Goal: Information Seeking & Learning: Learn about a topic

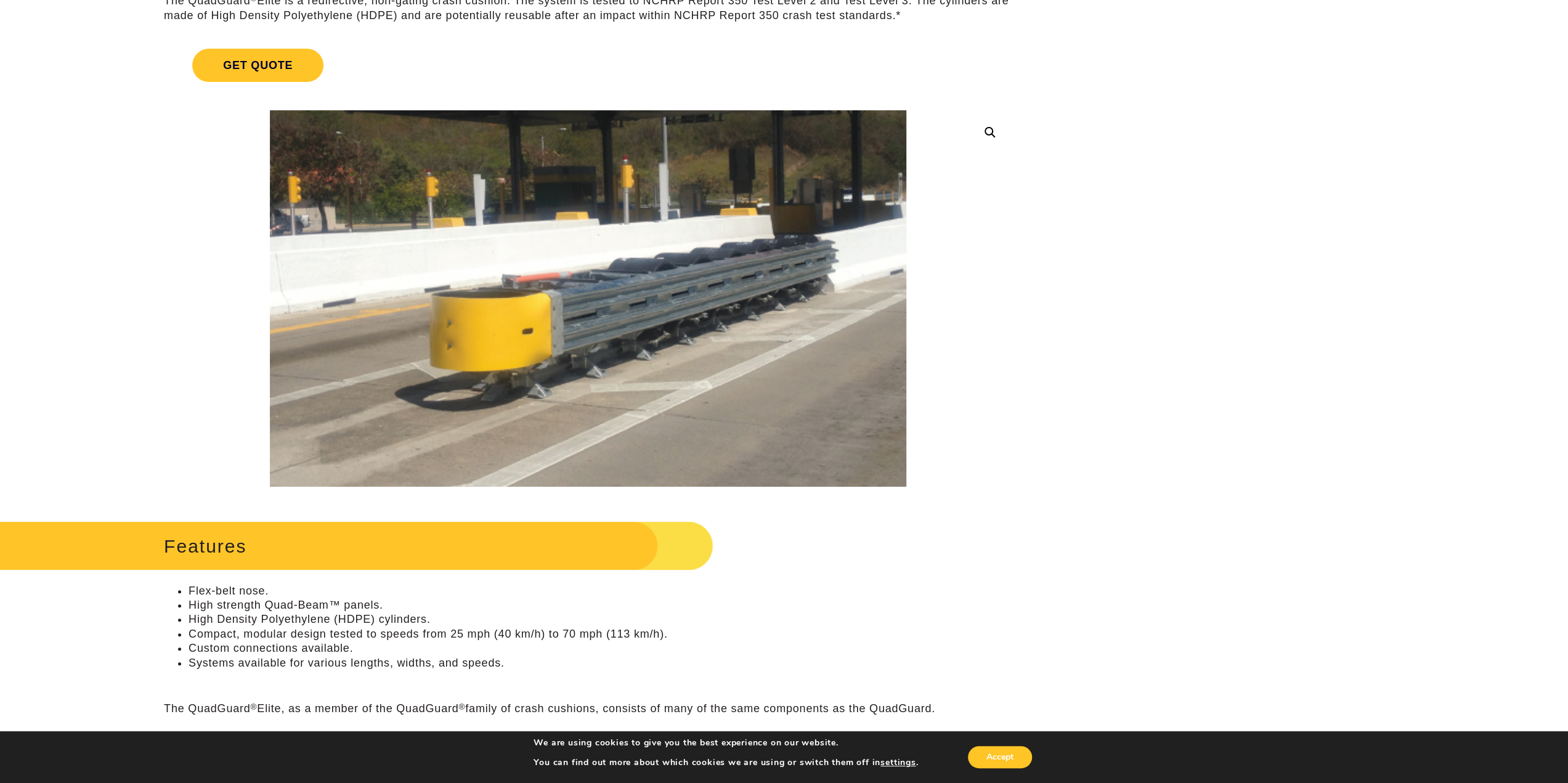
scroll to position [185, 0]
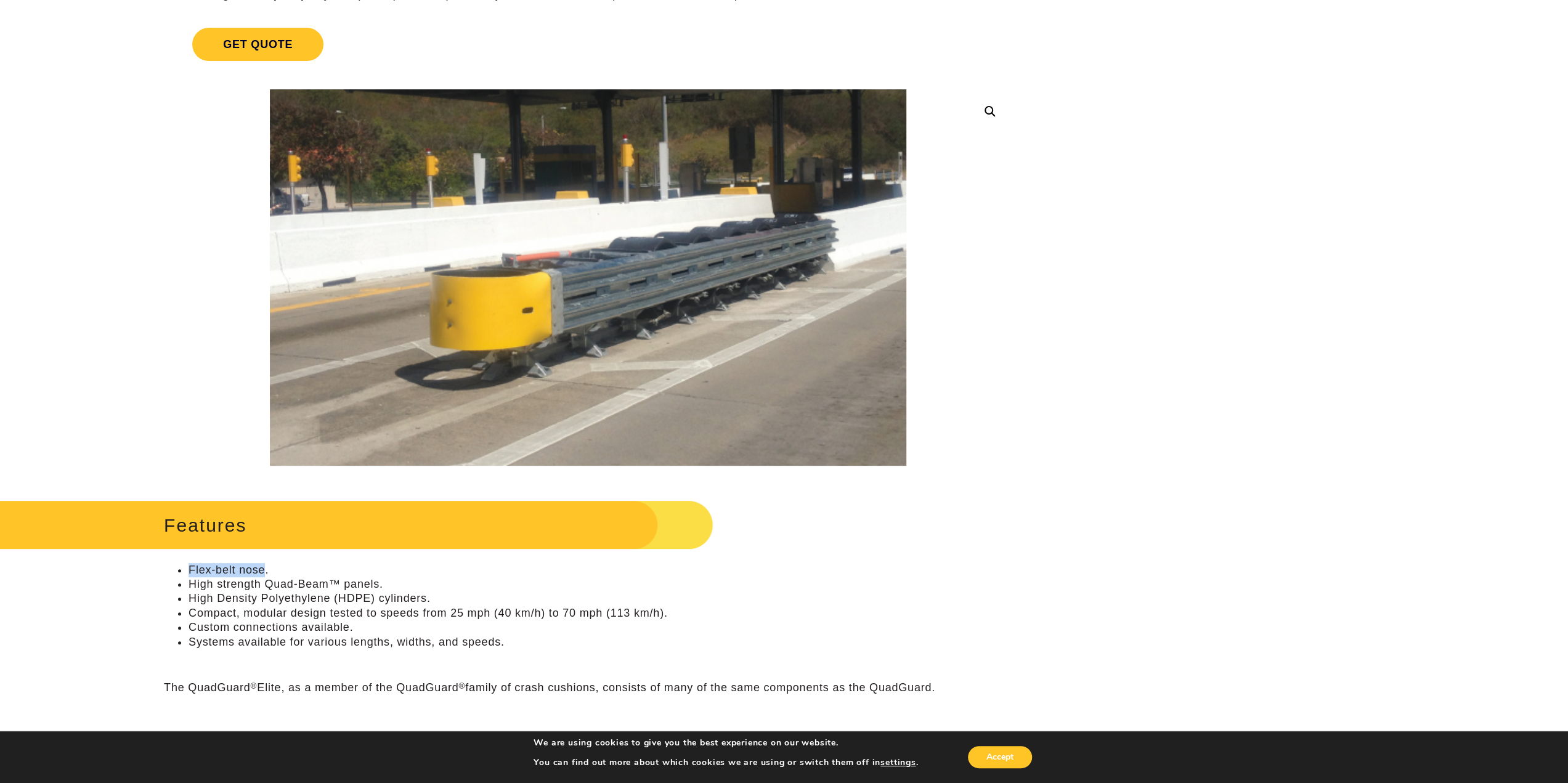
drag, startPoint x: 262, startPoint y: 566, endPoint x: 190, endPoint y: 570, distance: 72.1
click at [190, 570] on li "Flex-belt nose." at bounding box center [600, 569] width 824 height 14
copy li "Flex-belt nose"
drag, startPoint x: 645, startPoint y: 294, endPoint x: 1024, endPoint y: 290, distance: 379.0
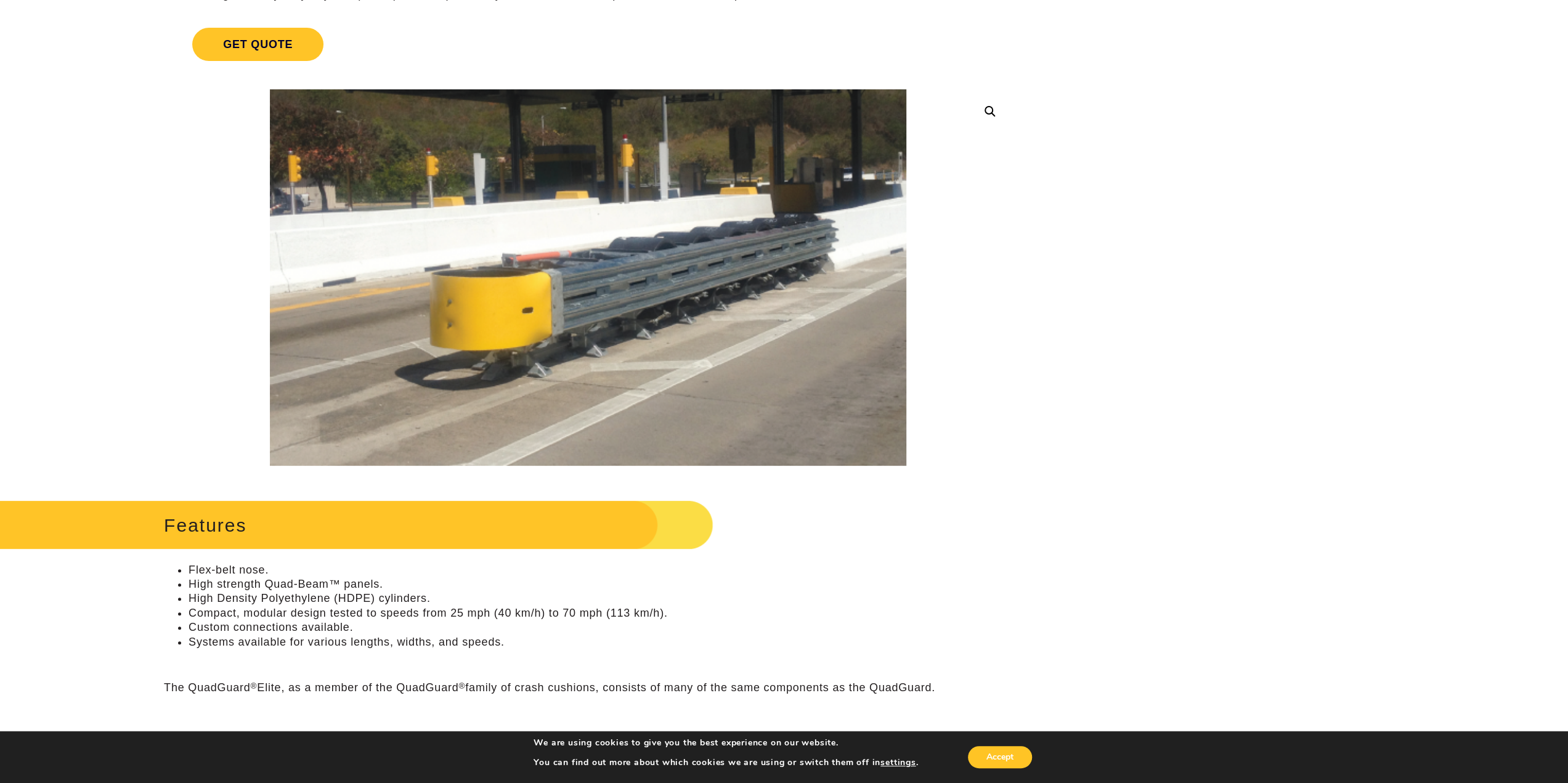
click at [453, 311] on img at bounding box center [587, 277] width 636 height 376
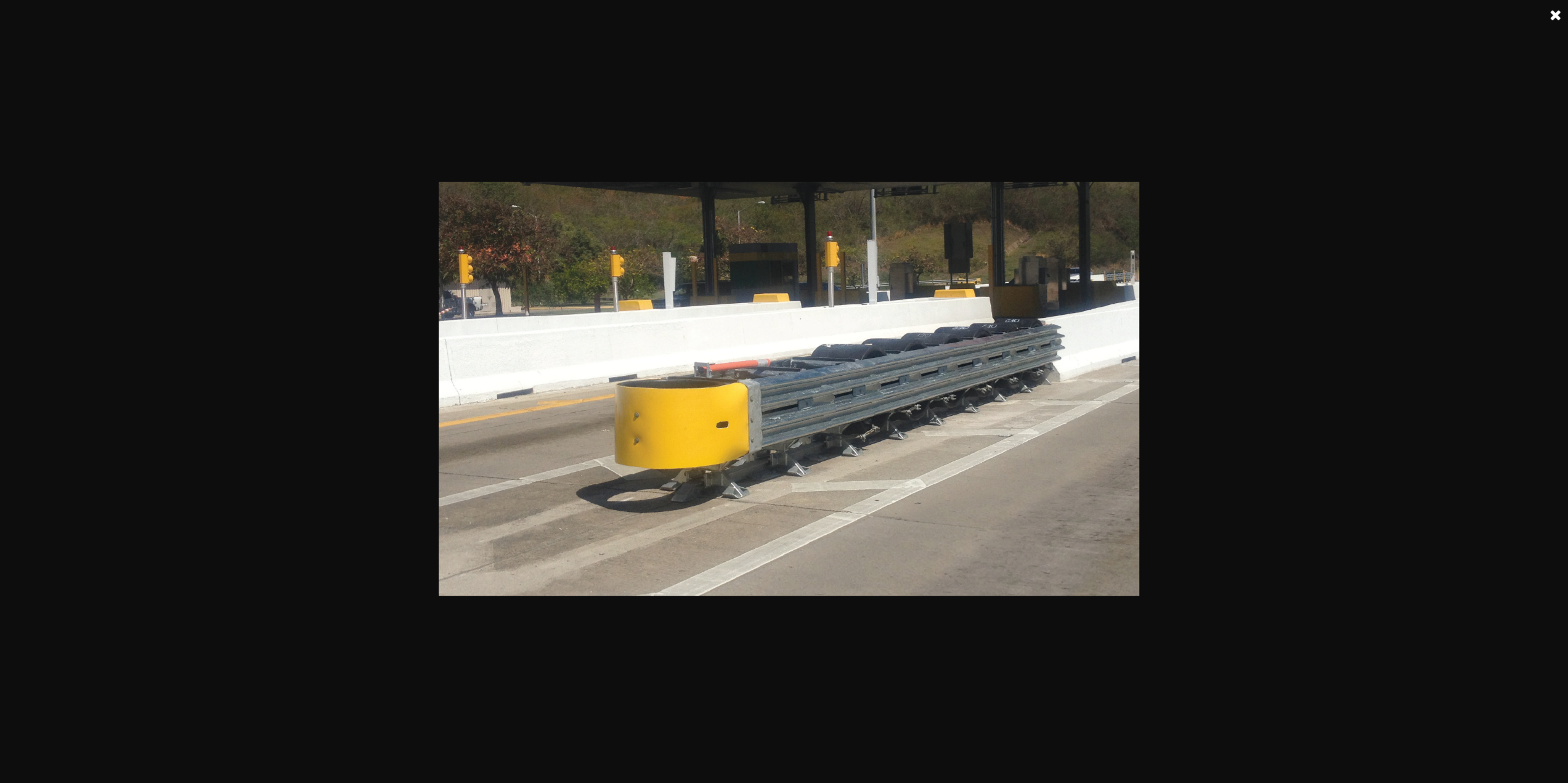
scroll to position [0, 0]
click at [640, 418] on img at bounding box center [789, 388] width 700 height 414
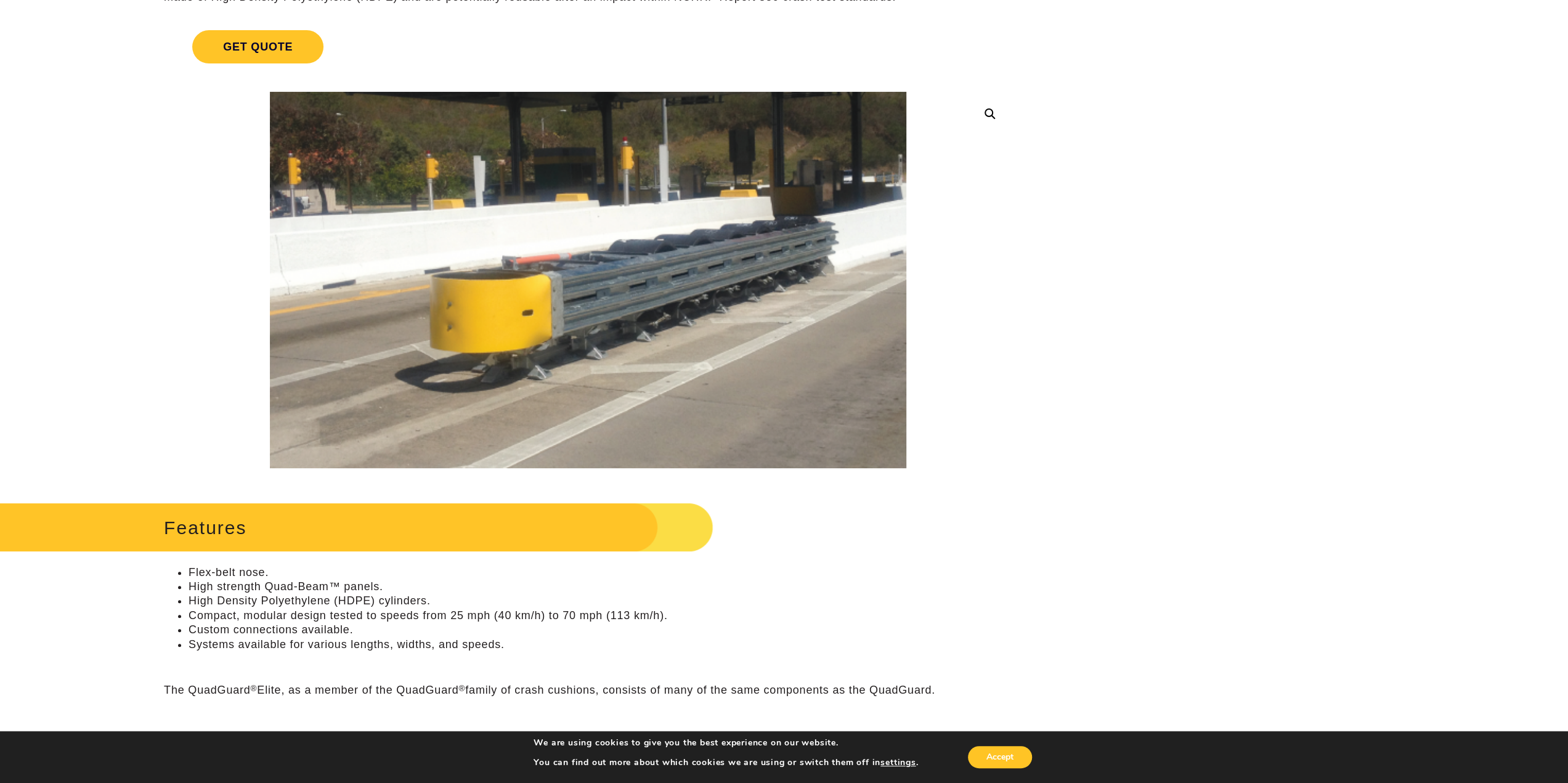
scroll to position [185, 0]
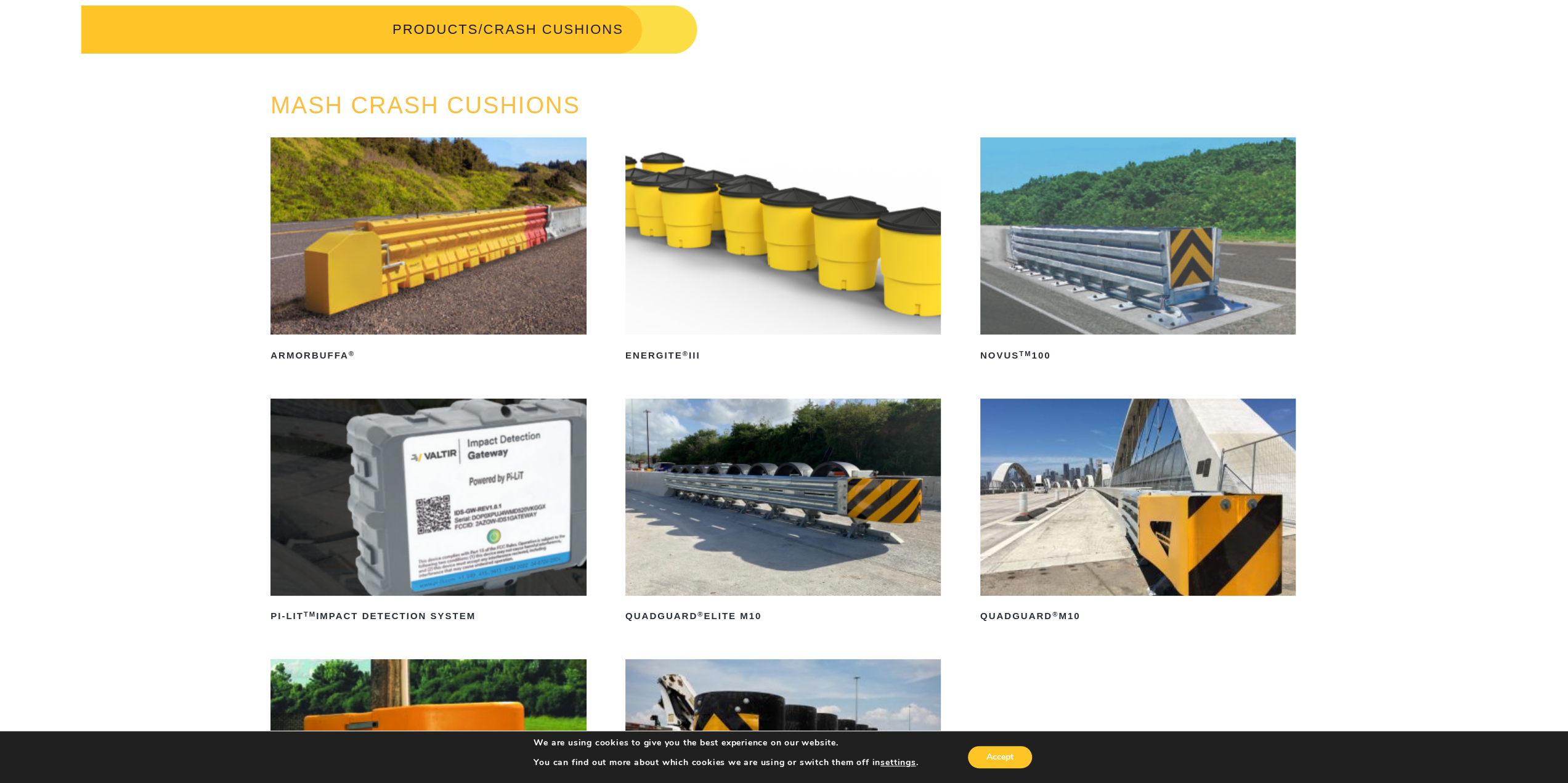
scroll to position [62, 0]
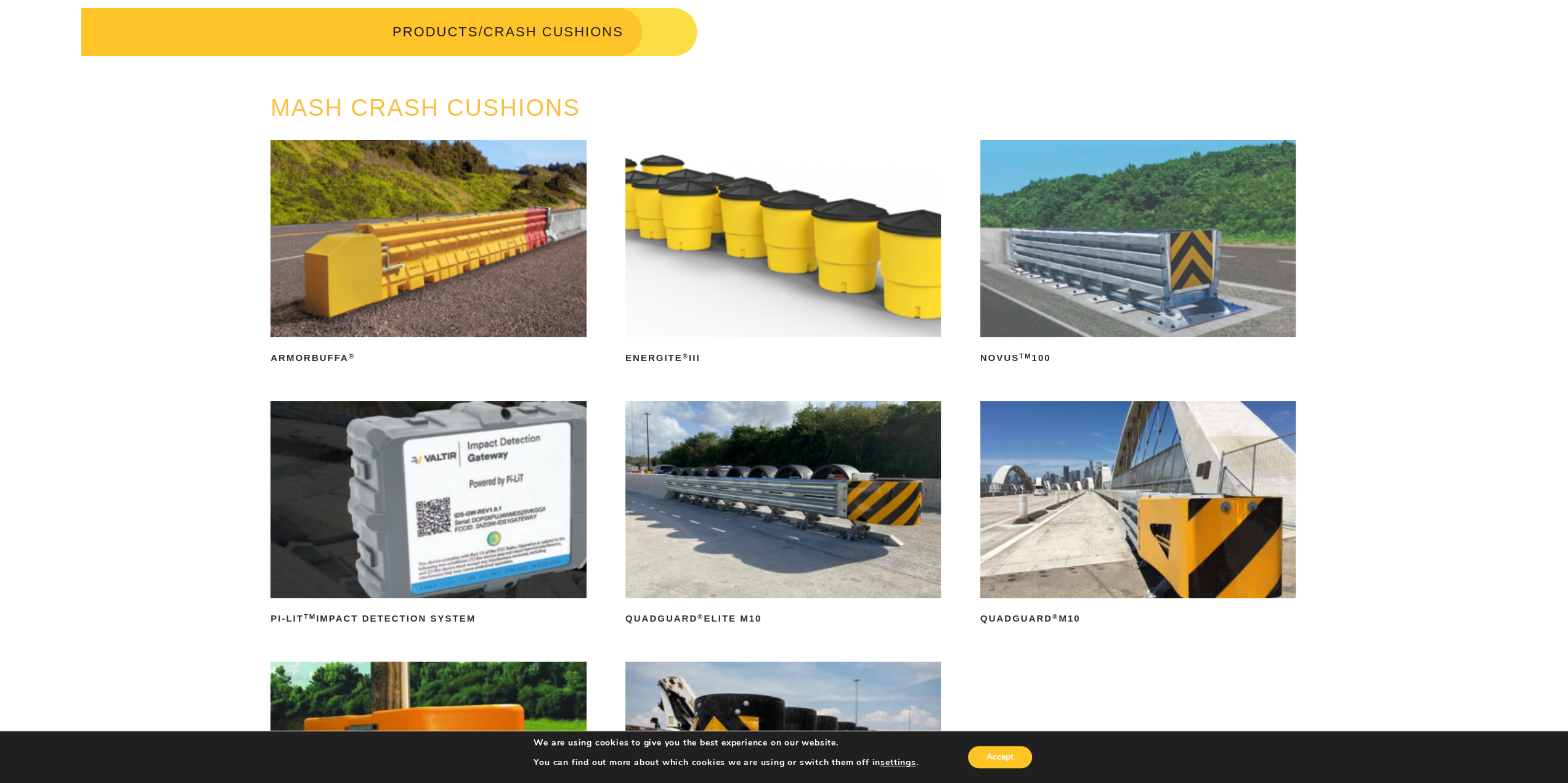
click at [750, 496] on img at bounding box center [783, 500] width 316 height 197
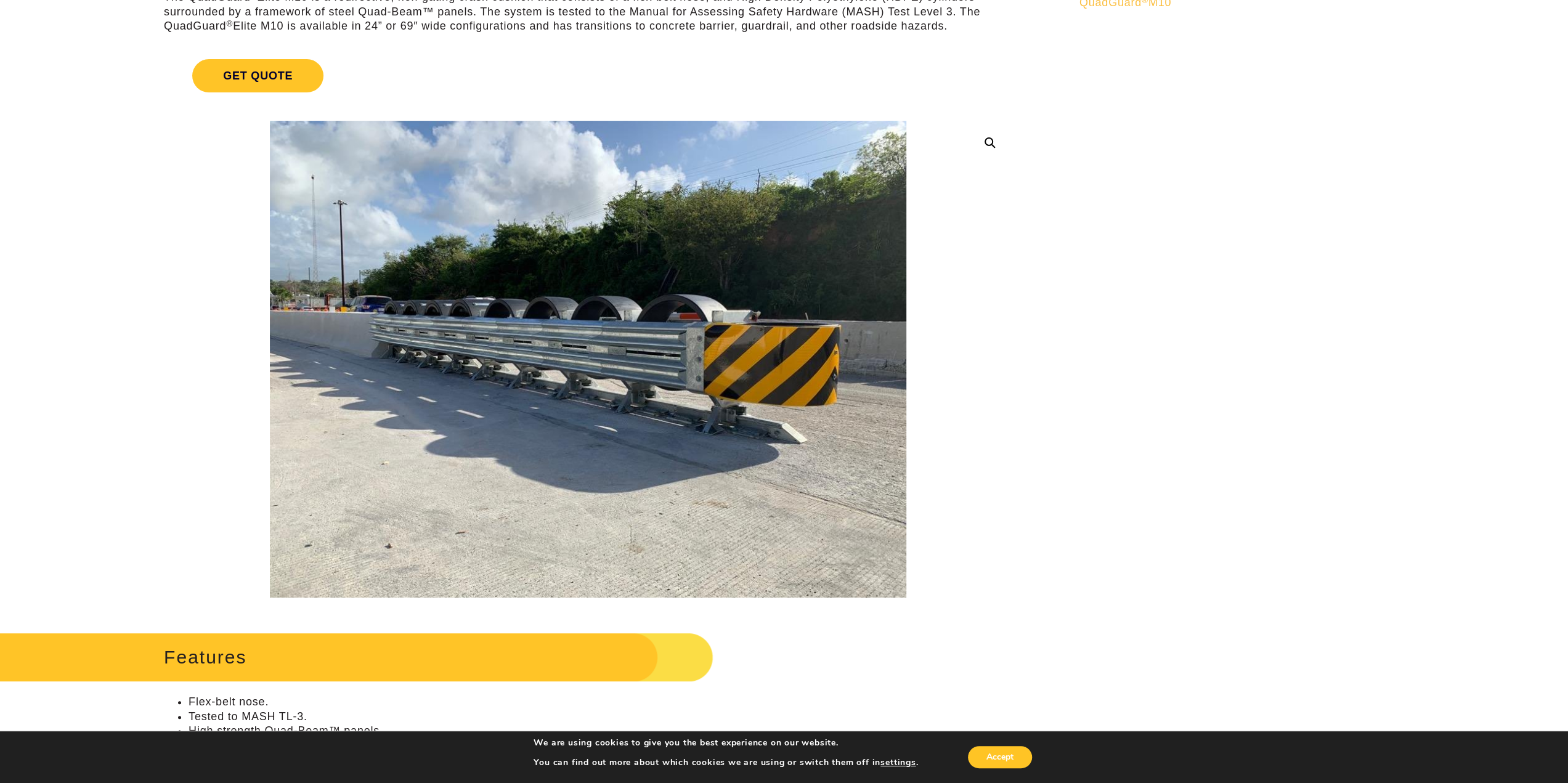
scroll to position [123, 0]
